Goal: Download file/media

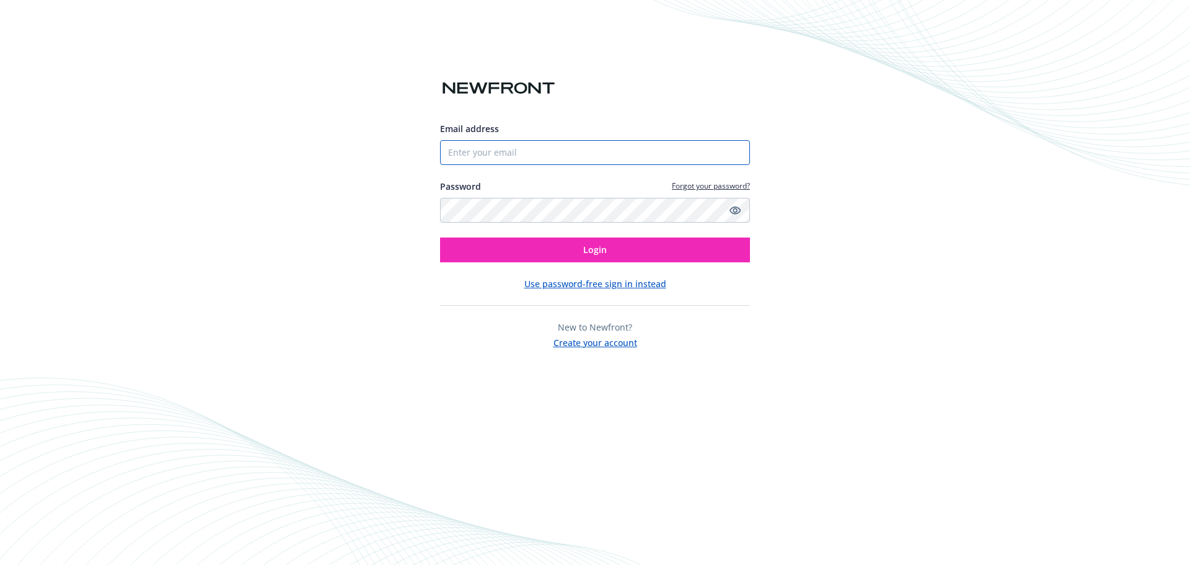
type input "[PERSON_NAME][EMAIL_ADDRESS][PERSON_NAME][DOMAIN_NAME]"
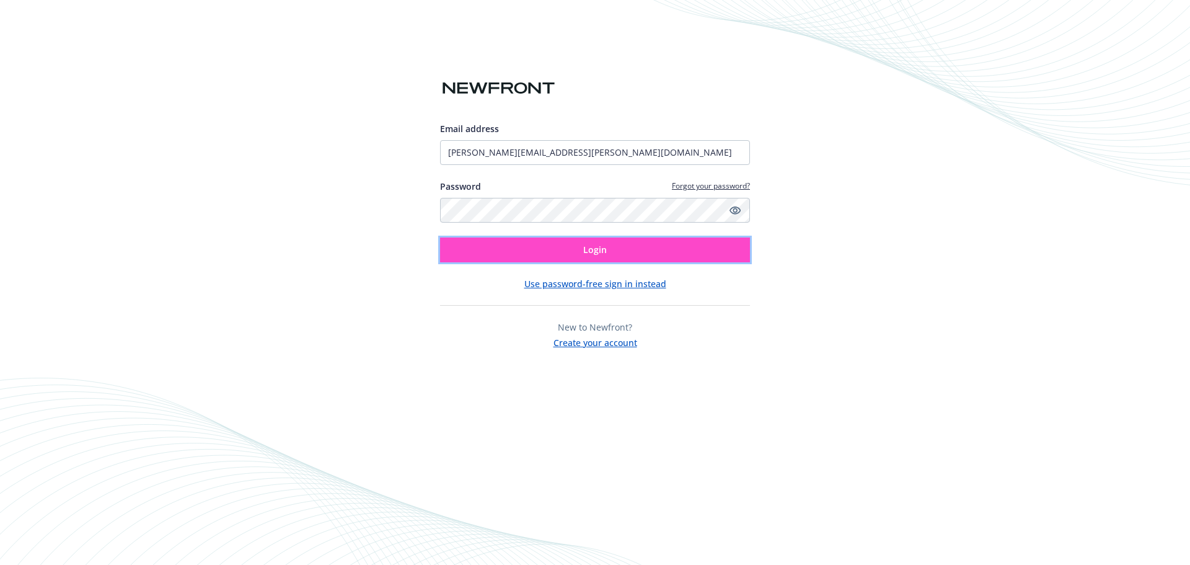
click at [539, 249] on button "Login" at bounding box center [595, 249] width 310 height 25
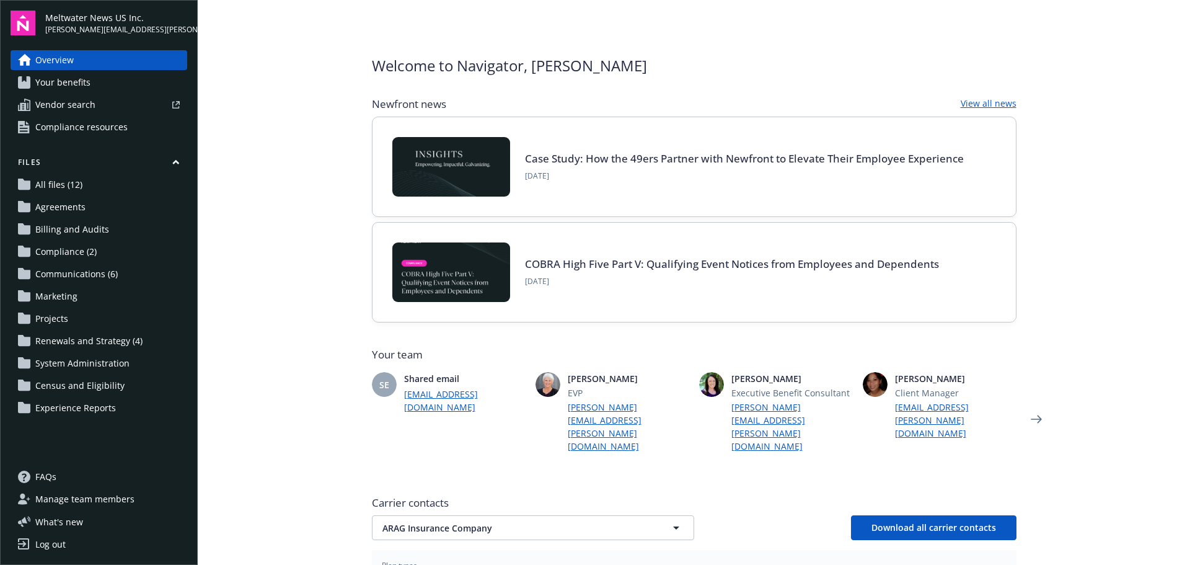
click at [88, 88] on span "Your benefits" at bounding box center [62, 83] width 55 height 20
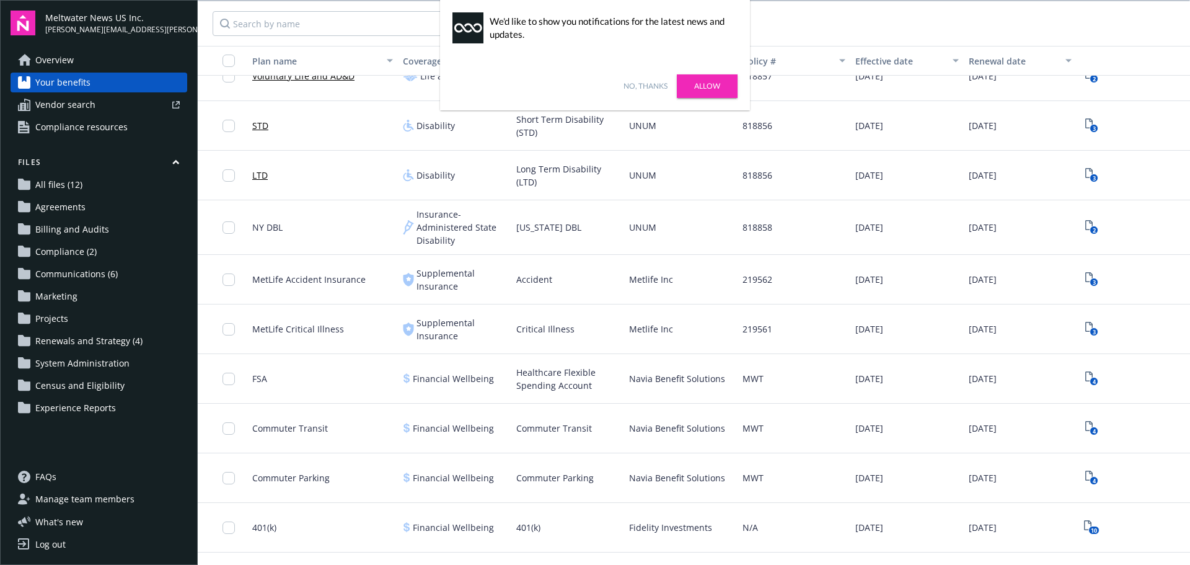
scroll to position [620, 0]
click at [230, 477] on input "checkbox" at bounding box center [229, 477] width 12 height 12
click at [588, 534] on span "Download 4" at bounding box center [584, 537] width 48 height 12
click at [705, 92] on link "Allow" at bounding box center [707, 86] width 61 height 24
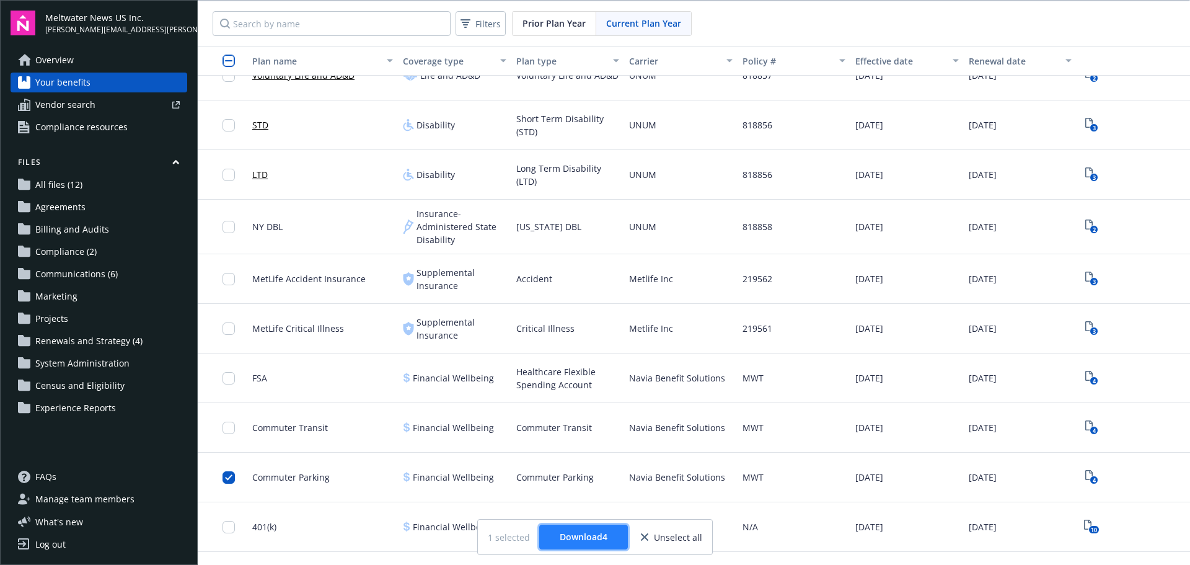
click at [594, 537] on span "Download 4" at bounding box center [584, 537] width 48 height 12
click at [66, 65] on span "Overview" at bounding box center [54, 60] width 38 height 20
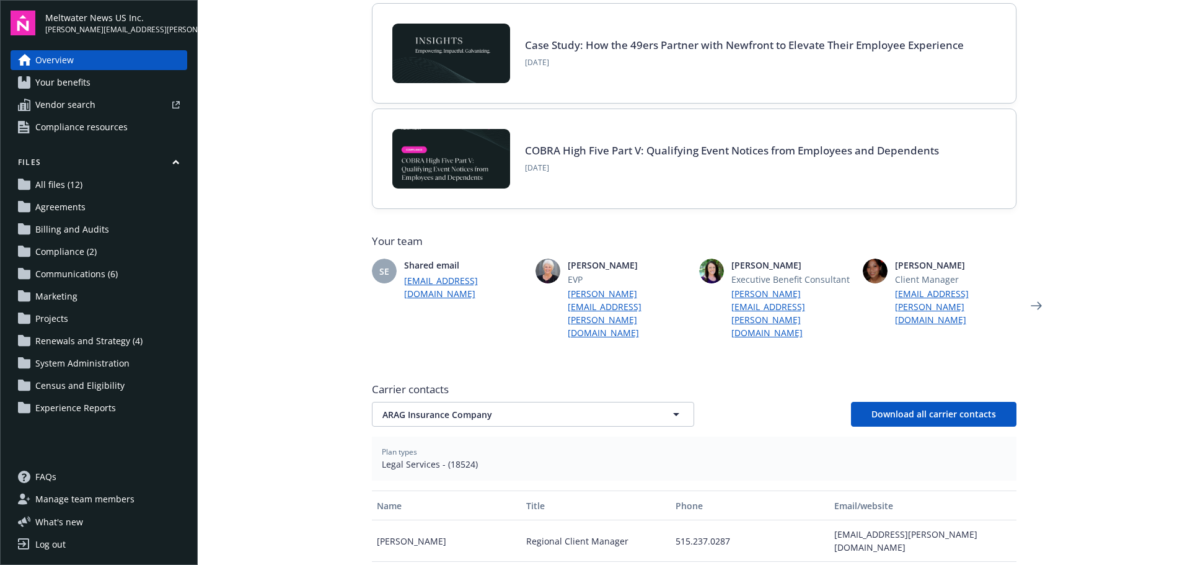
scroll to position [124, 0]
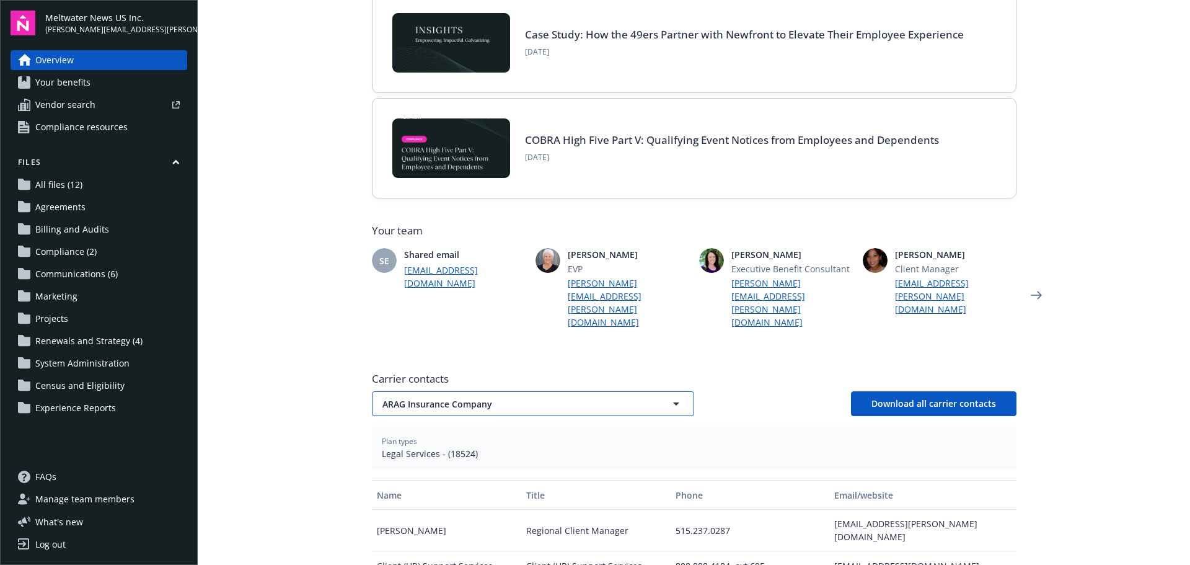
click at [603, 397] on span "ARAG Insurance Company" at bounding box center [512, 403] width 258 height 13
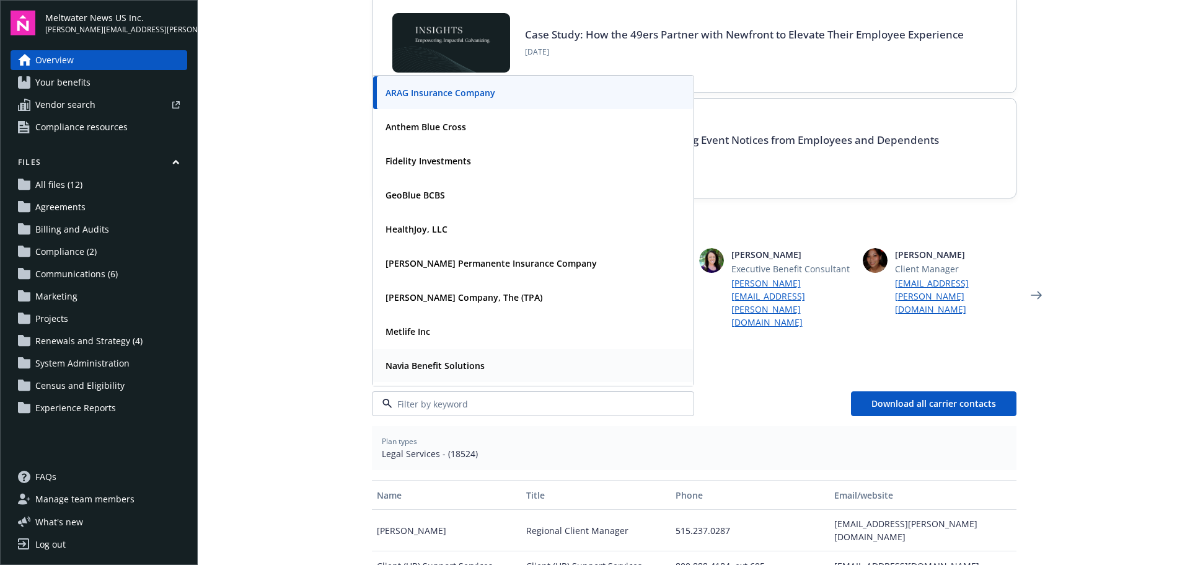
click at [427, 360] on strong "Navia Benefit Solutions" at bounding box center [435, 366] width 99 height 12
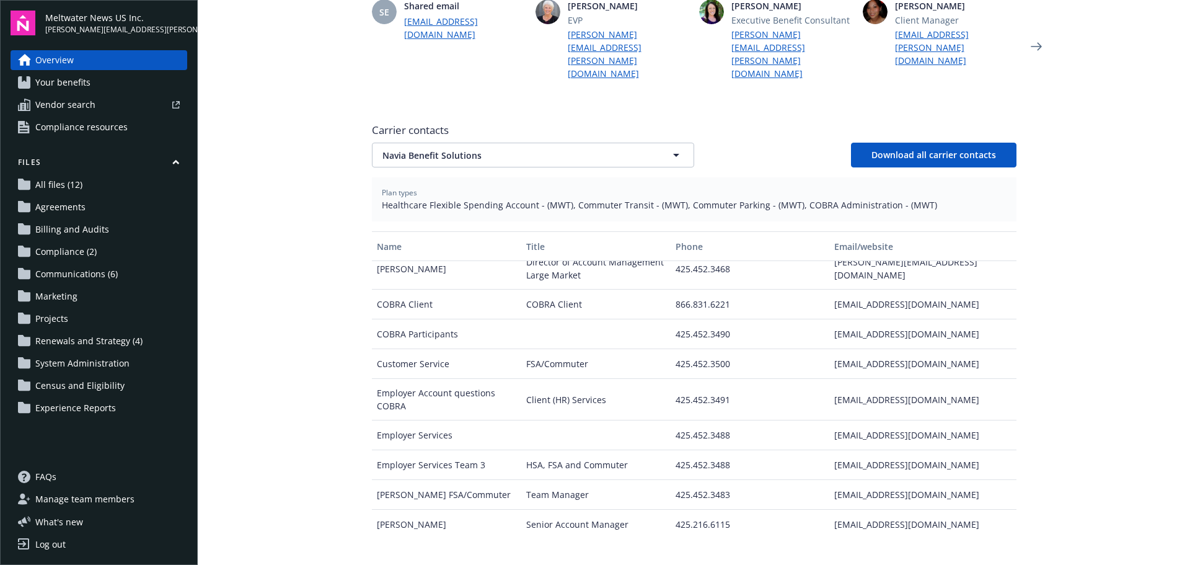
scroll to position [0, 0]
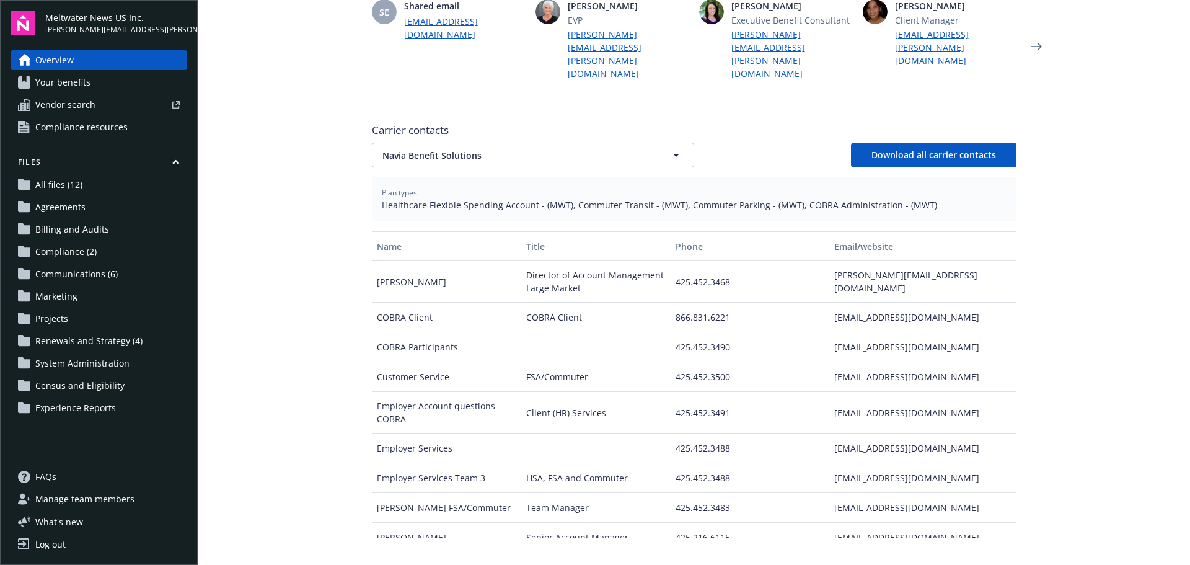
click at [886, 433] on div "employerservices@naviabenefits.com" at bounding box center [922, 448] width 187 height 30
drag, startPoint x: 963, startPoint y: 443, endPoint x: 822, endPoint y: 443, distance: 140.7
click at [829, 463] on div "esteam3@naviabenefits.com" at bounding box center [922, 478] width 187 height 30
copy div "esteam3@naviabenefits.com"
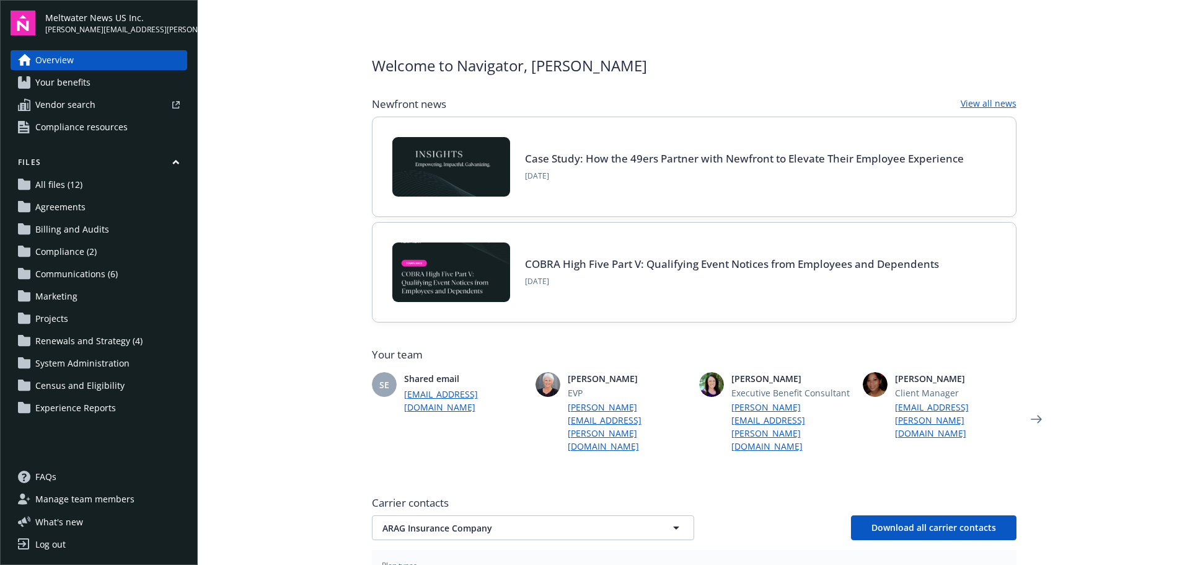
click at [78, 180] on span "All files (12)" at bounding box center [58, 185] width 47 height 20
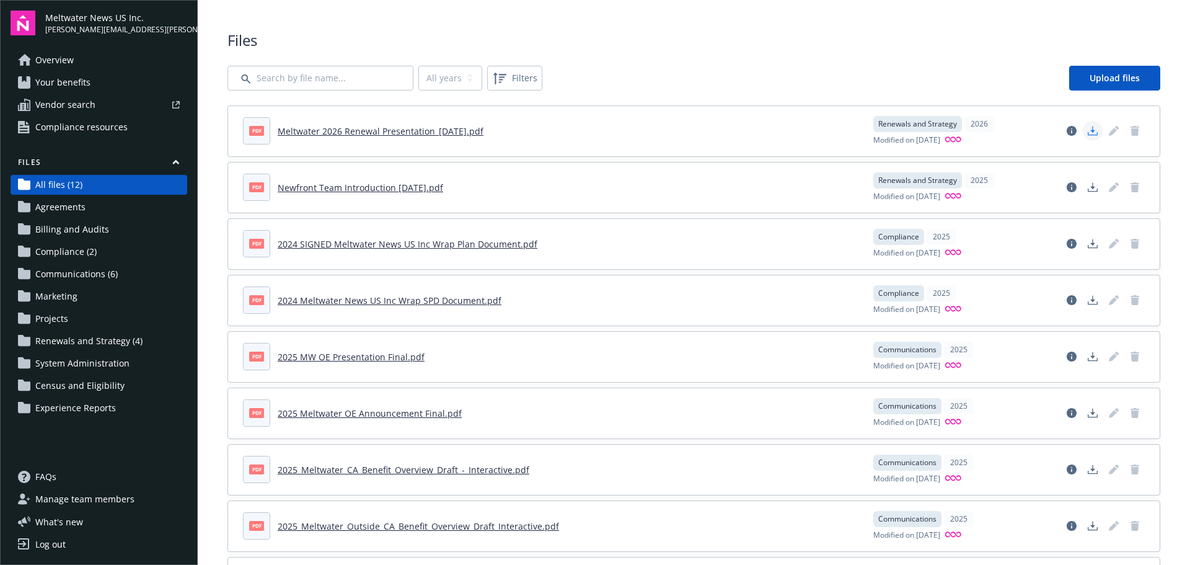
click at [1088, 135] on icon "Download document" at bounding box center [1093, 133] width 10 height 3
click at [385, 135] on link "Meltwater 2026 Renewal Presentation_9.22.25.pdf" at bounding box center [381, 131] width 206 height 12
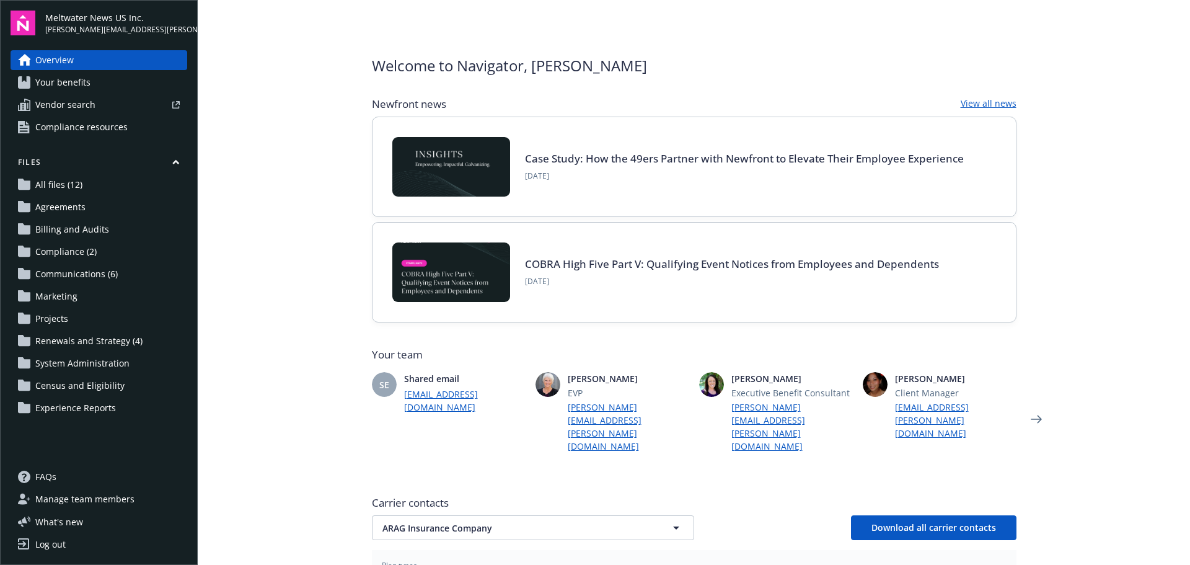
click at [76, 190] on span "All files (12)" at bounding box center [58, 185] width 47 height 20
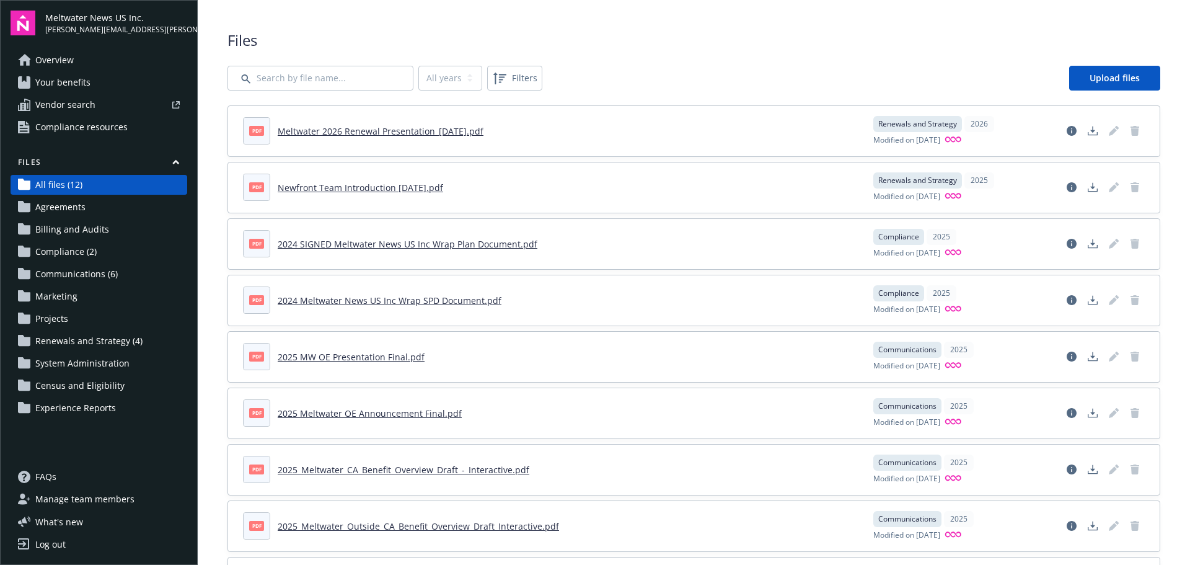
click at [252, 134] on span "pdf" at bounding box center [256, 130] width 15 height 9
click at [252, 131] on span "pdf" at bounding box center [256, 130] width 15 height 9
click at [285, 130] on link "Meltwater 2026 Renewal Presentation_[DATE].pdf" at bounding box center [381, 131] width 206 height 12
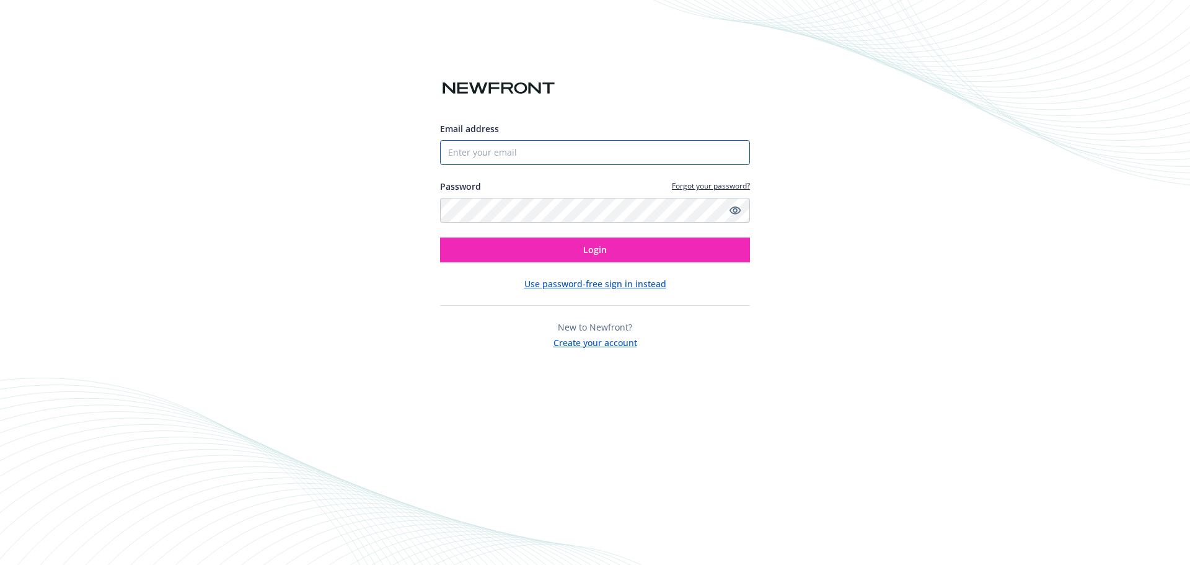
click at [489, 146] on input "Email address" at bounding box center [595, 152] width 310 height 25
type input "[PERSON_NAME][EMAIL_ADDRESS][PERSON_NAME][DOMAIN_NAME]"
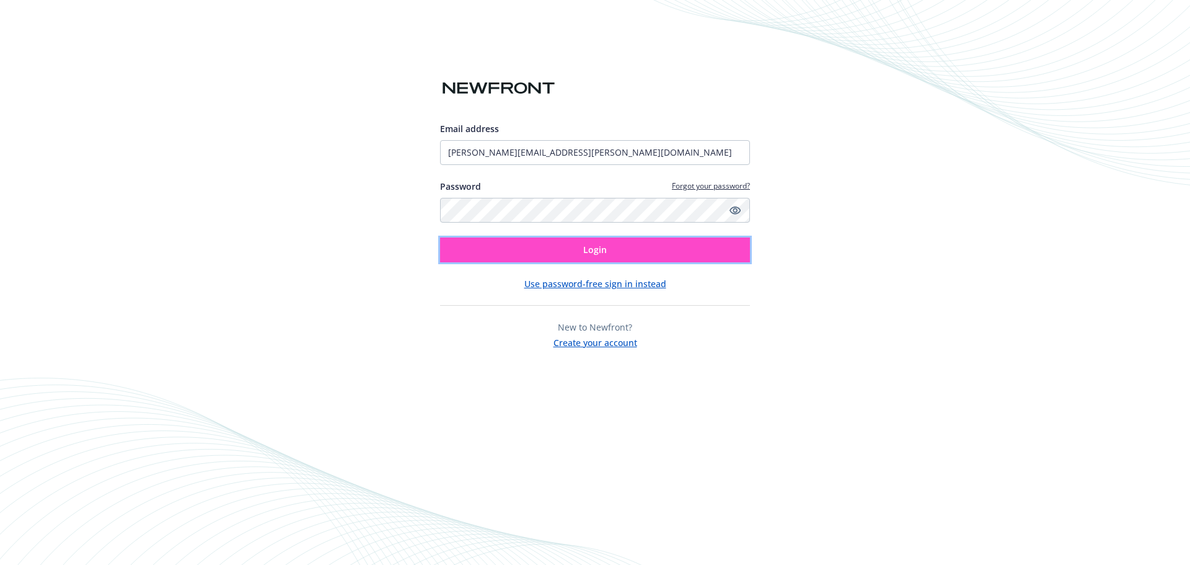
click at [570, 247] on button "Login" at bounding box center [595, 249] width 310 height 25
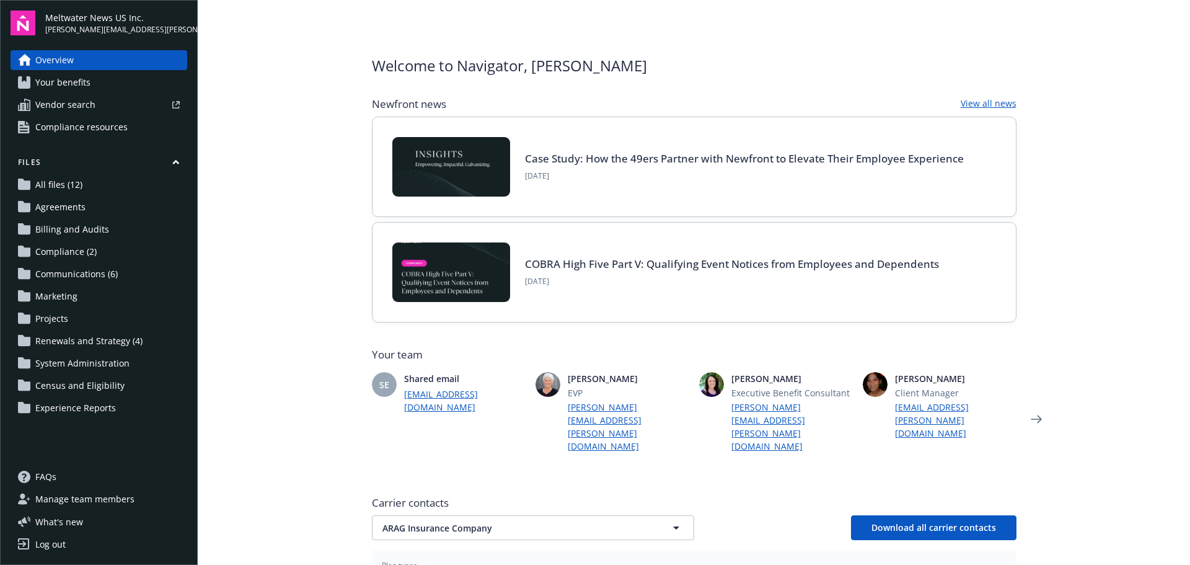
click at [59, 189] on span "All files (12)" at bounding box center [58, 185] width 47 height 20
